Goal: Transaction & Acquisition: Purchase product/service

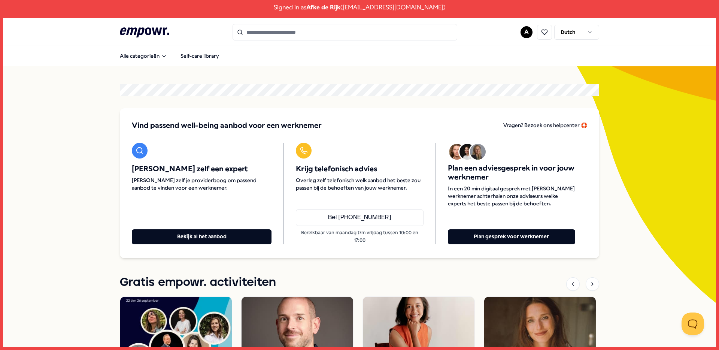
click at [226, 237] on button "Bekijk al het aanbod" at bounding box center [202, 236] width 140 height 15
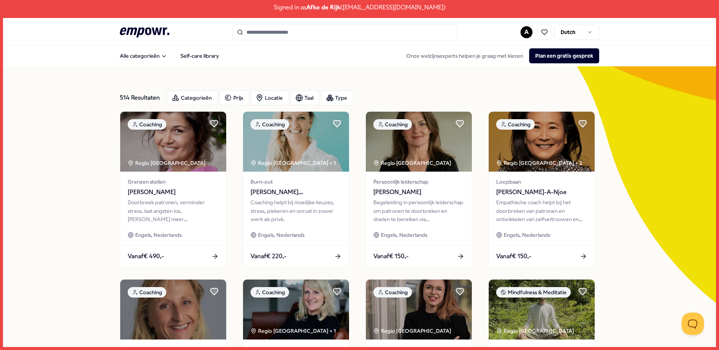
click at [202, 99] on div "Categorieën" at bounding box center [192, 97] width 51 height 15
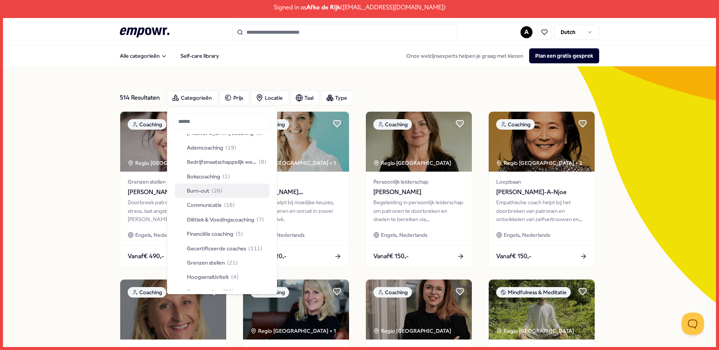
scroll to position [25, 0]
click at [217, 162] on span "Bedrijfsmaatschappelijk werk" at bounding box center [222, 161] width 70 height 8
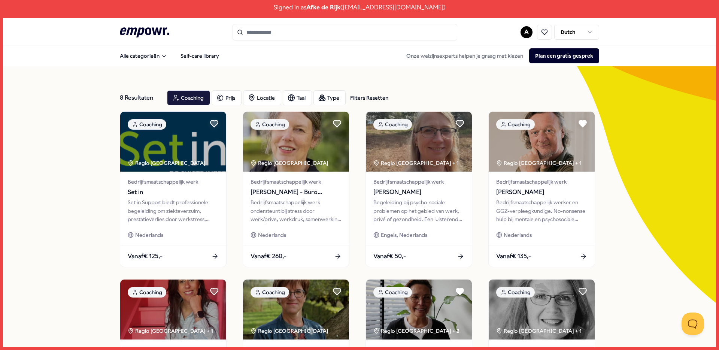
scroll to position [1, 0]
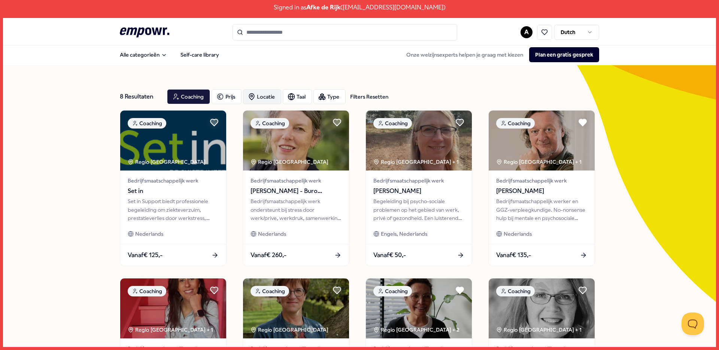
click at [265, 93] on div "Locatie" at bounding box center [262, 96] width 38 height 15
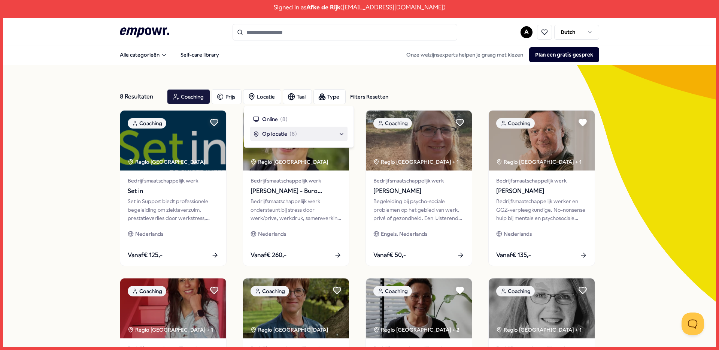
click at [277, 135] on span "Op locatie" at bounding box center [274, 134] width 25 height 8
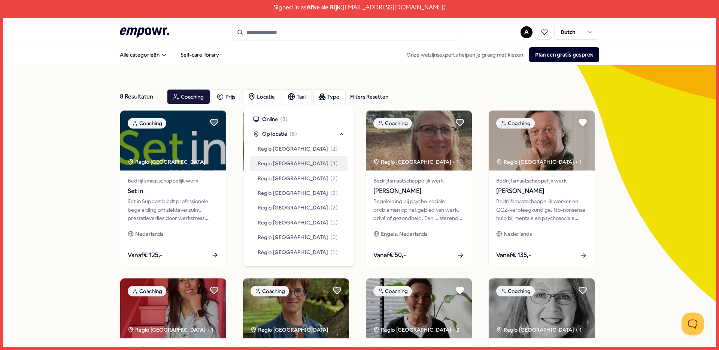
click at [284, 165] on span "Regio West NL" at bounding box center [293, 163] width 70 height 8
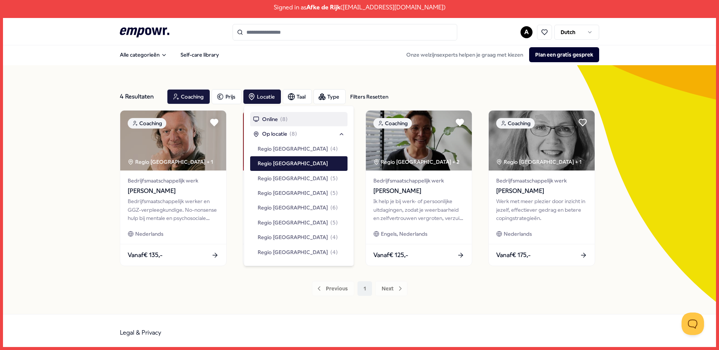
click at [306, 73] on div "4 Resultaten Filters Resetten Coaching Prijs Locatie Taal Type Filters Resetten…" at bounding box center [359, 189] width 479 height 249
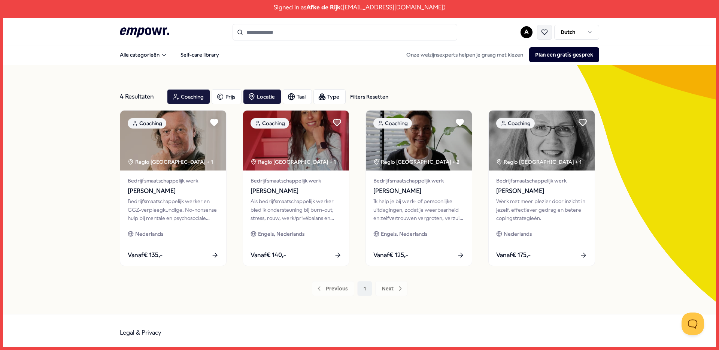
click at [547, 33] on icon at bounding box center [544, 32] width 7 height 7
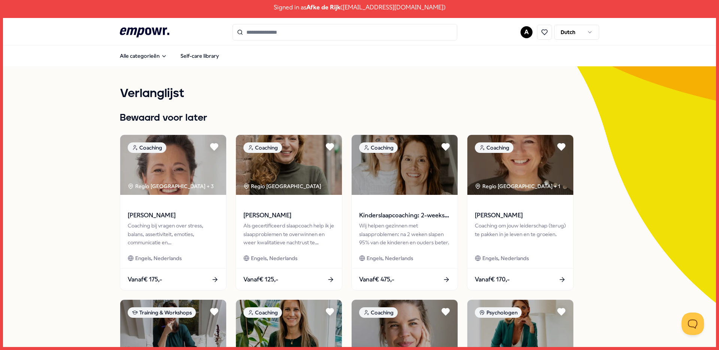
click at [141, 32] on icon ".empowr-logo_svg__cls-1{fill:#03032f}" at bounding box center [144, 32] width 49 height 14
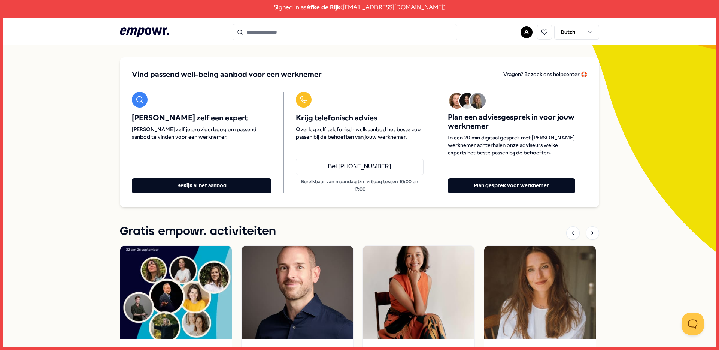
scroll to position [51, 0]
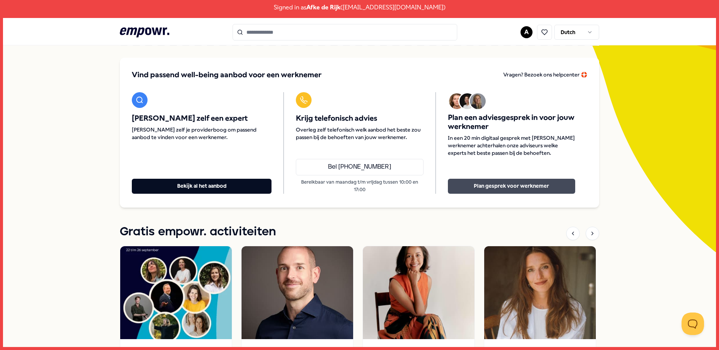
click at [542, 189] on button "Plan gesprek voor werknemer" at bounding box center [511, 186] width 127 height 15
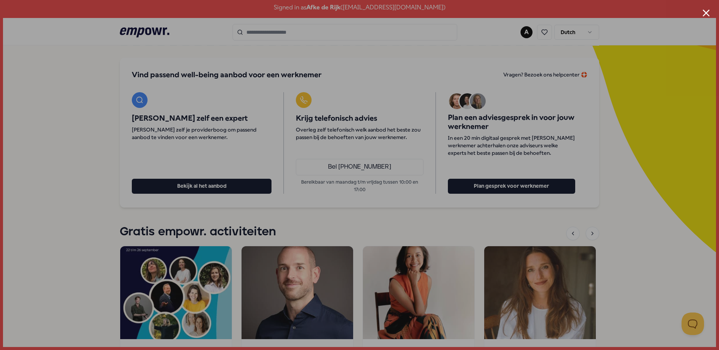
click at [550, 81] on div at bounding box center [359, 175] width 719 height 350
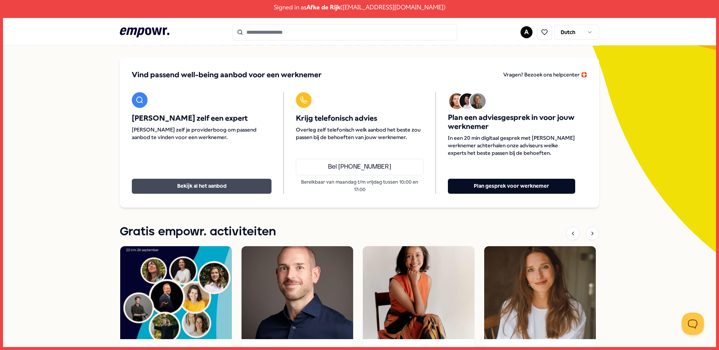
click at [216, 186] on button "Bekijk al het aanbod" at bounding box center [202, 186] width 140 height 15
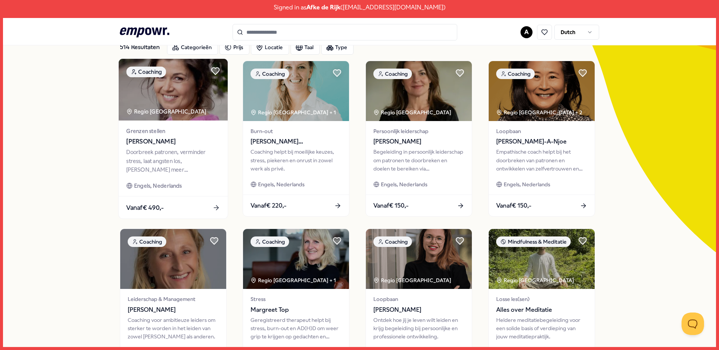
click at [199, 95] on img at bounding box center [173, 90] width 109 height 62
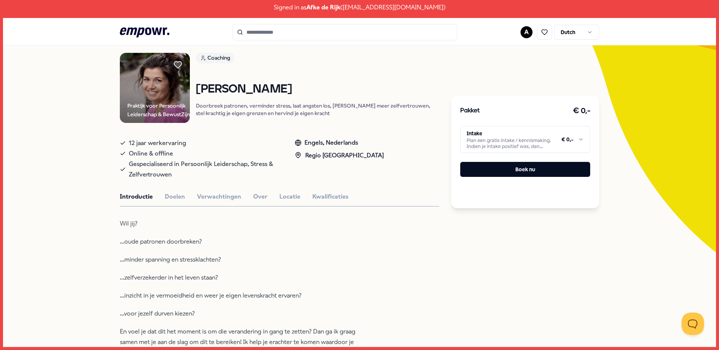
click at [550, 145] on html "Signed in as Afke de Rijk ( a.rijk@kinderopvangpurmerend.nl ) .empowr-logo_svg_…" at bounding box center [359, 175] width 719 height 350
click at [520, 178] on div "Pakket € 0,- 3 sessies Een sessie duurt ongeveer 60 minuten € 490,- Boek nu" at bounding box center [525, 152] width 148 height 112
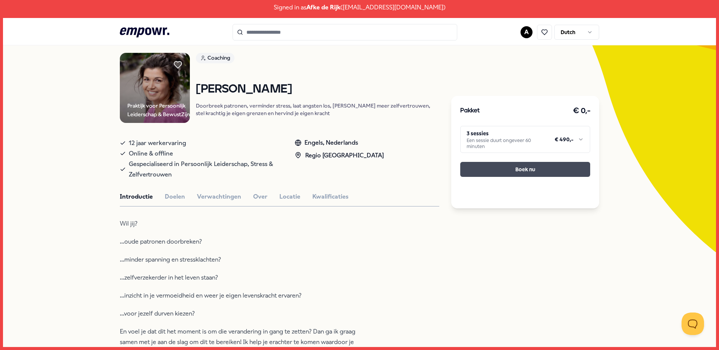
click at [526, 170] on button "Boek nu" at bounding box center [525, 169] width 130 height 15
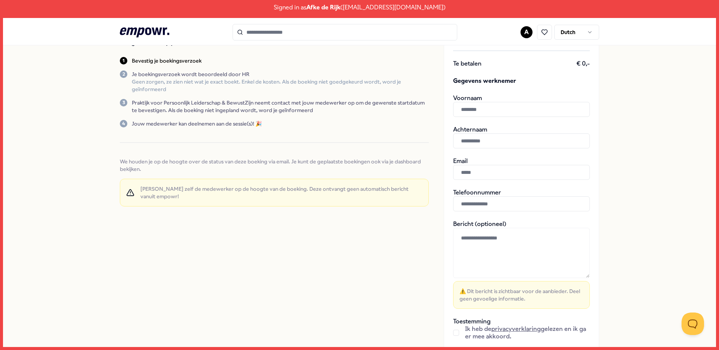
scroll to position [96, 0]
click at [502, 109] on input "text" at bounding box center [521, 109] width 137 height 15
click at [493, 238] on textarea at bounding box center [521, 252] width 137 height 50
click at [466, 233] on textarea at bounding box center [521, 252] width 137 height 50
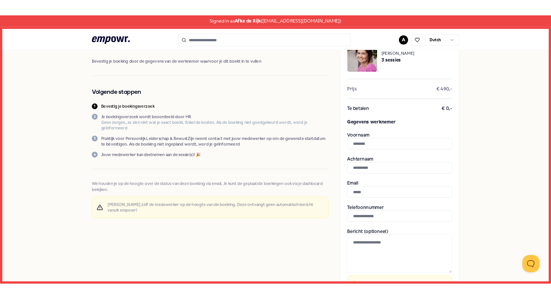
scroll to position [0, 0]
